Goal: Check status

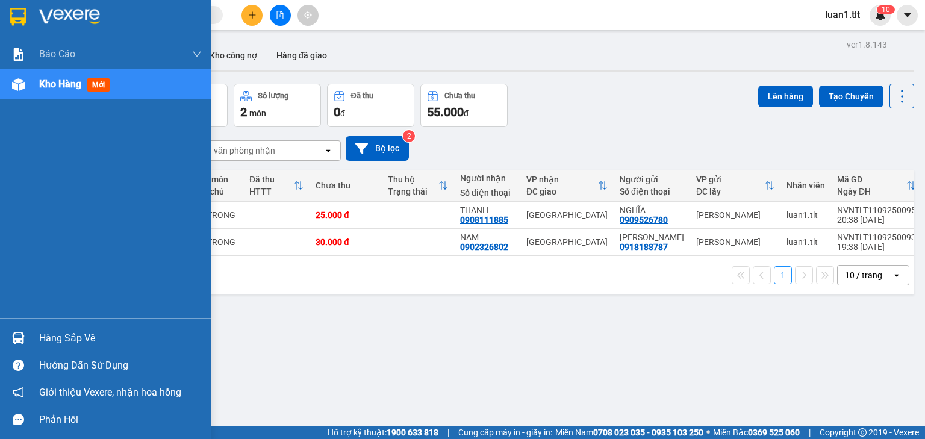
click at [57, 331] on div "Hàng sắp về" at bounding box center [120, 338] width 163 height 18
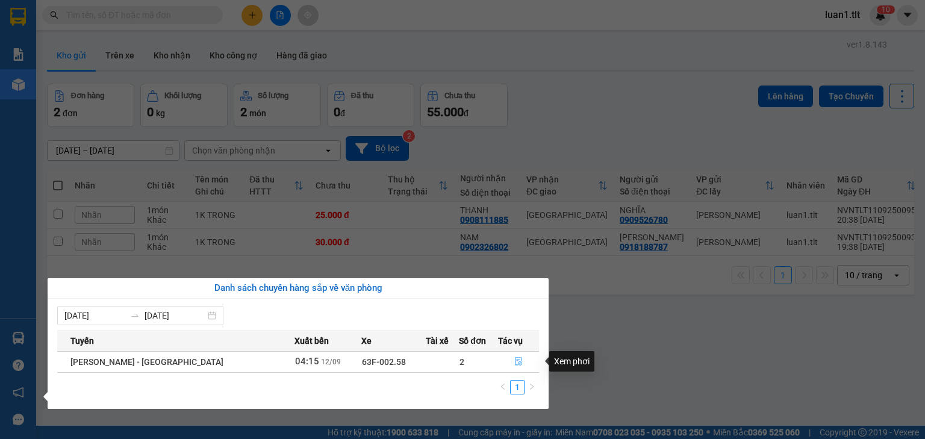
click at [514, 359] on icon "file-done" at bounding box center [518, 361] width 8 height 8
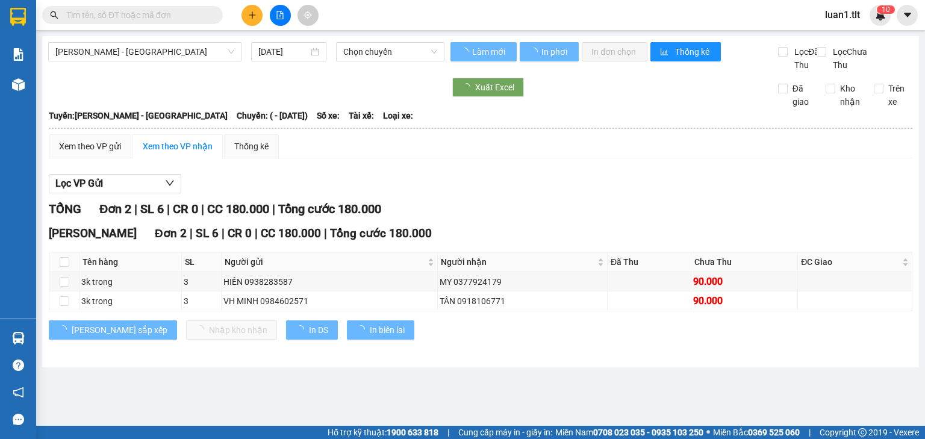
type input "[DATE]"
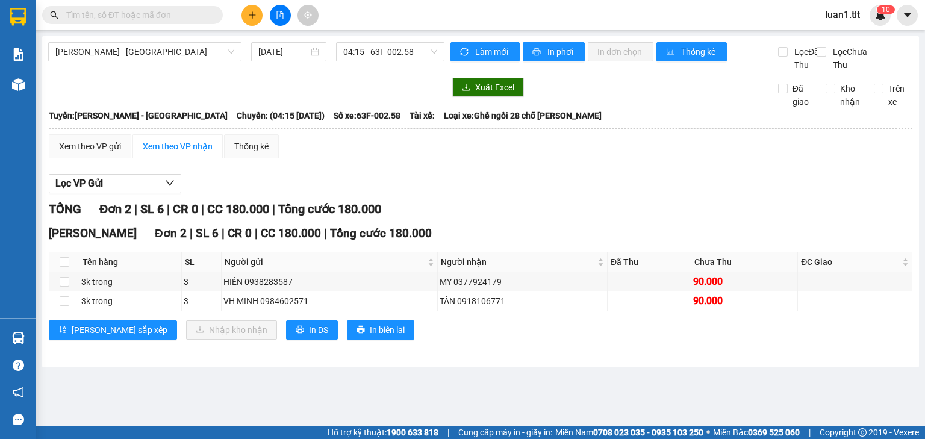
click at [480, 194] on div "Lọc VP Gửi" at bounding box center [480, 184] width 863 height 20
click at [654, 212] on div "TỔNG Đơn 2 | SL 6 | CR 0 | CC 180.000 | Tổng cước 180.000" at bounding box center [480, 209] width 863 height 19
